Goal: Use online tool/utility: Utilize a website feature to perform a specific function

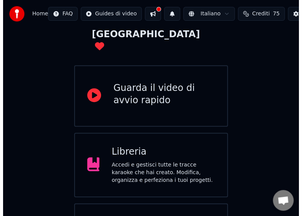
scroll to position [92, 0]
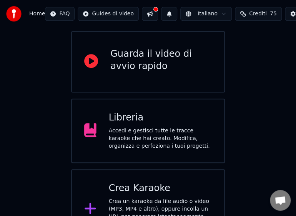
click at [134, 198] on div "Crea un karaoke da file audio o video (MP3, MP4 e altro), oppure incolla un URL…" at bounding box center [160, 217] width 103 height 38
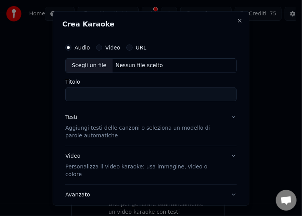
click at [78, 65] on div "Scegli un file" at bounding box center [89, 65] width 47 height 14
type input "**********"
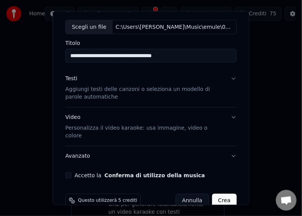
scroll to position [45, 0]
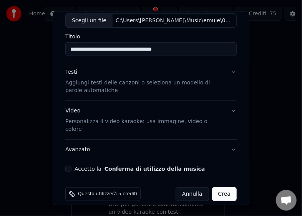
click at [69, 166] on button "Accetto la Conferma di utilizzo della musica" at bounding box center [68, 169] width 6 height 6
click at [216, 187] on button "Crea" at bounding box center [224, 194] width 25 height 14
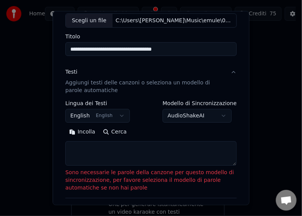
click at [79, 132] on button "Incolla" at bounding box center [82, 132] width 34 height 12
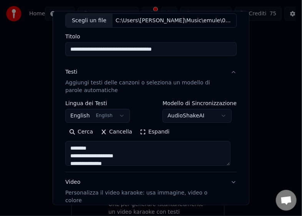
type textarea "**********"
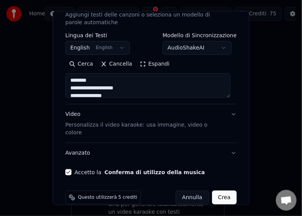
scroll to position [116, 0]
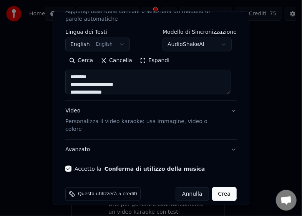
click at [216, 187] on button "Crea" at bounding box center [224, 194] width 25 height 14
select select "**"
type textarea "**********"
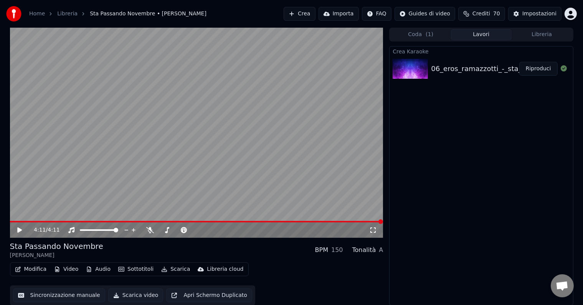
click at [18, 230] on icon at bounding box center [19, 229] width 5 height 5
click at [122, 293] on button "Scarica video" at bounding box center [135, 295] width 55 height 14
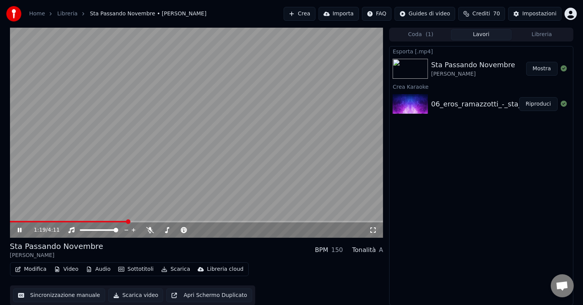
click at [104, 219] on video at bounding box center [196, 133] width 373 height 210
click at [104, 220] on video at bounding box center [196, 133] width 373 height 210
click at [112, 219] on span at bounding box center [113, 221] width 5 height 5
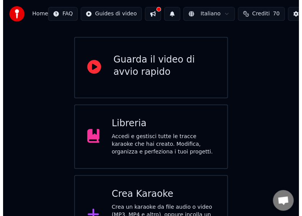
scroll to position [92, 0]
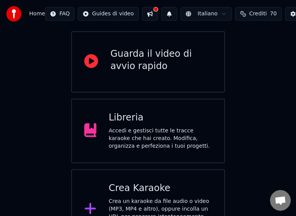
click at [143, 198] on div "Crea un karaoke da file audio o video (MP3, MP4 e altro), oppure incolla un URL…" at bounding box center [160, 217] width 103 height 38
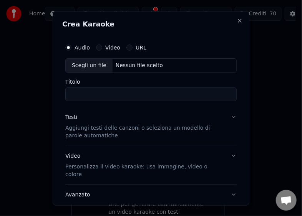
click at [84, 66] on div "Scegli un file" at bounding box center [89, 65] width 47 height 14
type input "**********"
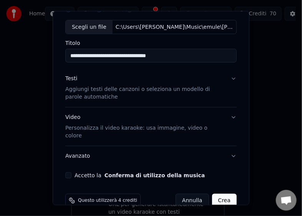
scroll to position [45, 0]
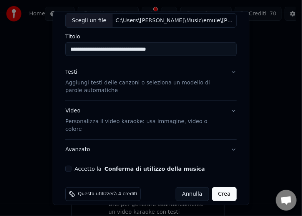
click at [70, 166] on button "Accetto la Conferma di utilizzo della musica" at bounding box center [68, 169] width 6 height 6
click at [214, 187] on button "Crea" at bounding box center [224, 194] width 25 height 14
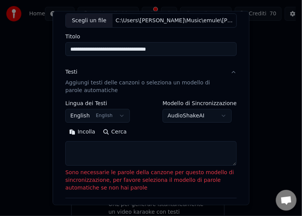
click at [81, 131] on button "Incolla" at bounding box center [82, 132] width 34 height 12
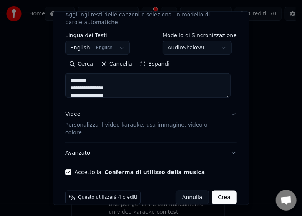
scroll to position [116, 0]
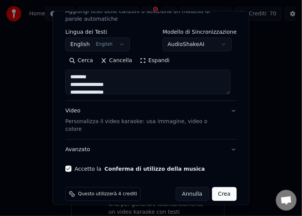
click at [215, 187] on button "Crea" at bounding box center [224, 194] width 25 height 14
type textarea "**********"
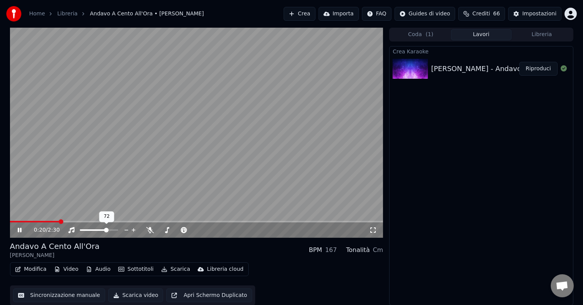
click at [107, 230] on span at bounding box center [106, 230] width 5 height 5
click at [130, 297] on button "Scarica video" at bounding box center [135, 295] width 55 height 14
